Goal: Task Accomplishment & Management: Manage account settings

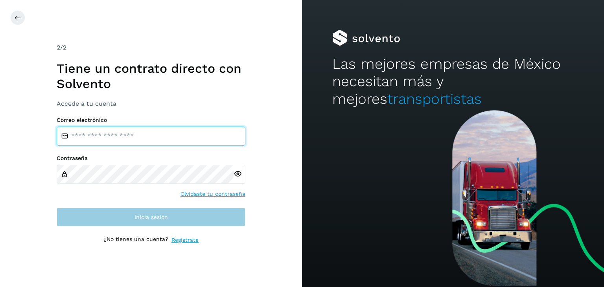
type input "**********"
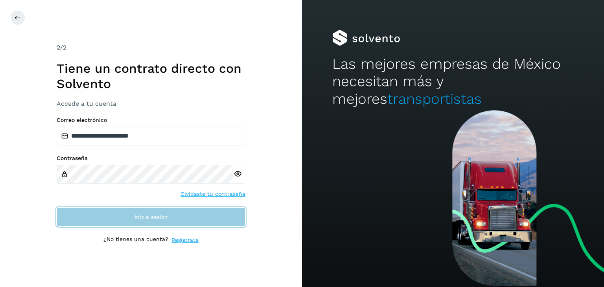
click at [190, 214] on button "Inicia sesión" at bounding box center [151, 217] width 189 height 19
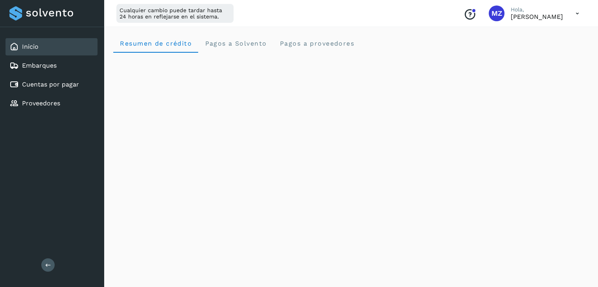
click at [572, 17] on icon at bounding box center [577, 14] width 16 height 16
click at [540, 51] on div "Cerrar sesión" at bounding box center [538, 50] width 94 height 15
